Goal: Information Seeking & Learning: Learn about a topic

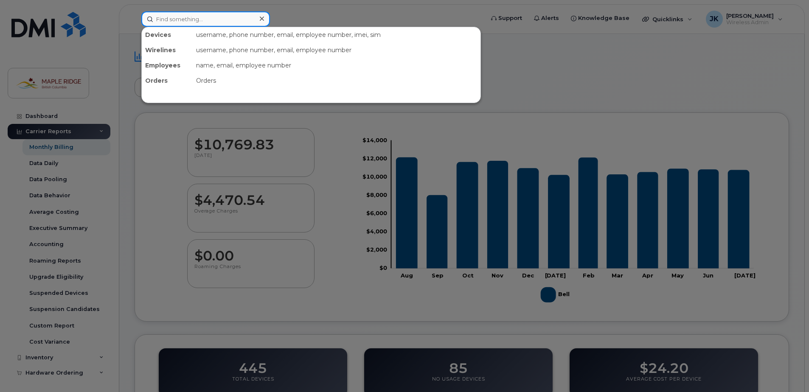
click at [213, 18] on input at bounding box center [205, 18] width 129 height 15
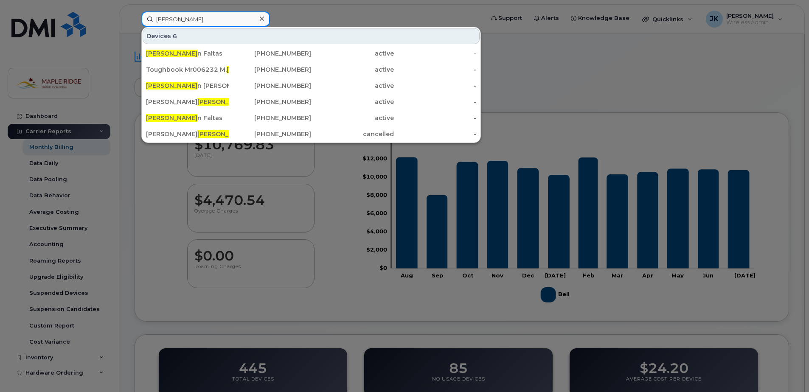
type input "[PERSON_NAME]"
click at [512, 47] on div at bounding box center [404, 196] width 809 height 392
click at [214, 25] on input "[PERSON_NAME]" at bounding box center [205, 18] width 129 height 15
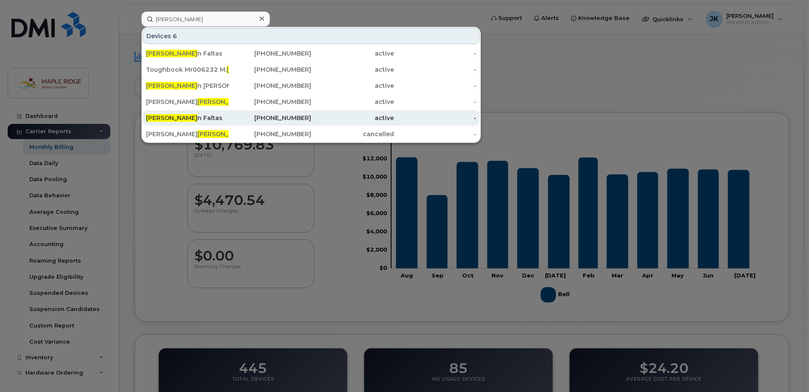
click at [183, 119] on div "Steve n Faltas" at bounding box center [187, 118] width 83 height 8
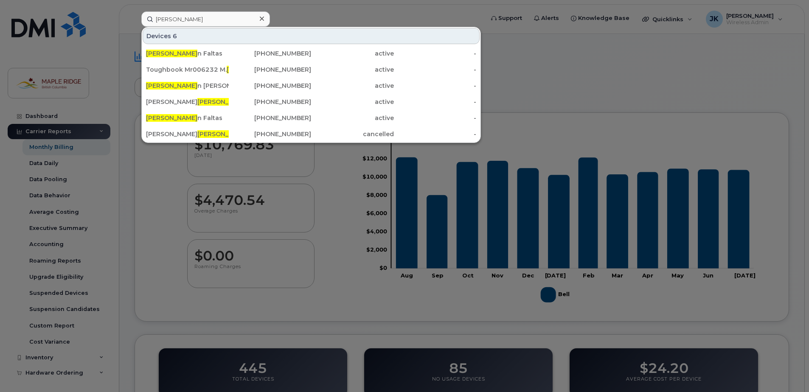
click at [514, 41] on div at bounding box center [404, 196] width 809 height 392
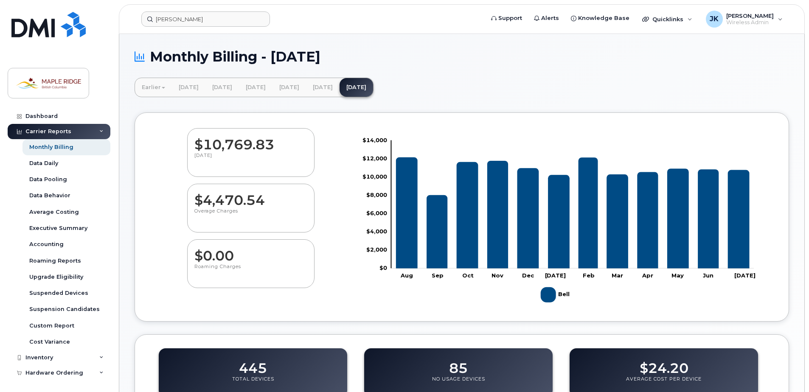
click at [216, 11] on header "steve Support Alerts Knowledge Base Quicklinks Suspend / Cancel Device Change S…" at bounding box center [462, 19] width 686 height 30
click at [213, 16] on input "steve" at bounding box center [205, 18] width 129 height 15
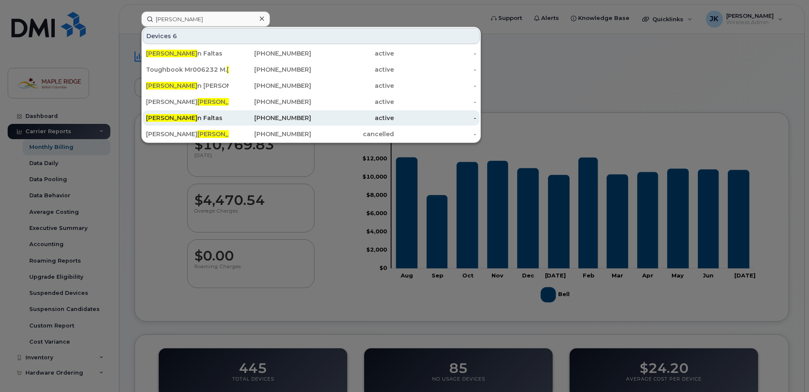
click at [178, 119] on div "Steve n Faltas" at bounding box center [187, 118] width 83 height 8
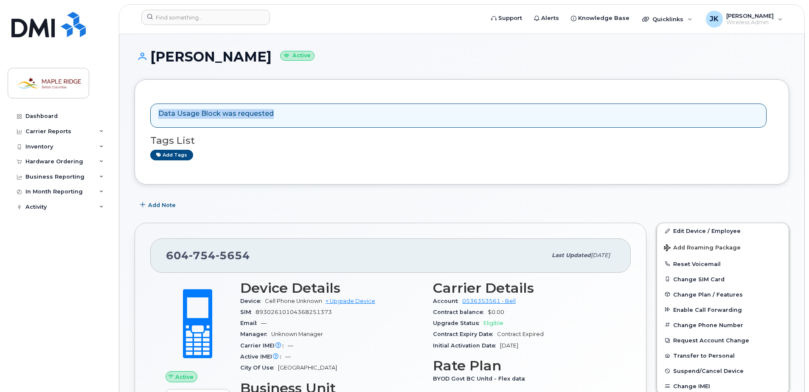
drag, startPoint x: 159, startPoint y: 113, endPoint x: 294, endPoint y: 112, distance: 134.9
click at [294, 112] on div "Data Usage Block was requested" at bounding box center [458, 116] width 616 height 24
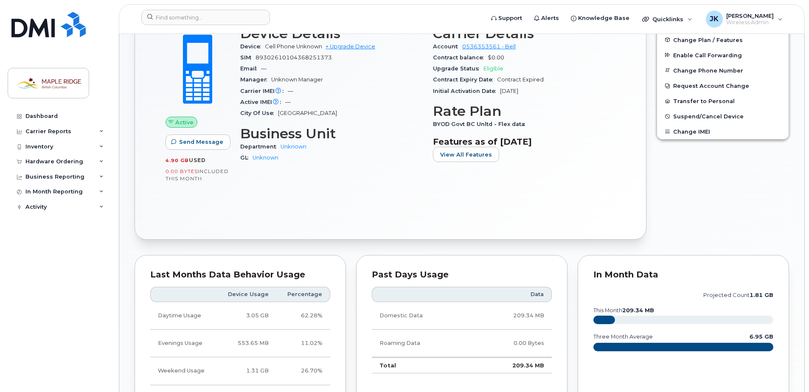
scroll to position [509, 0]
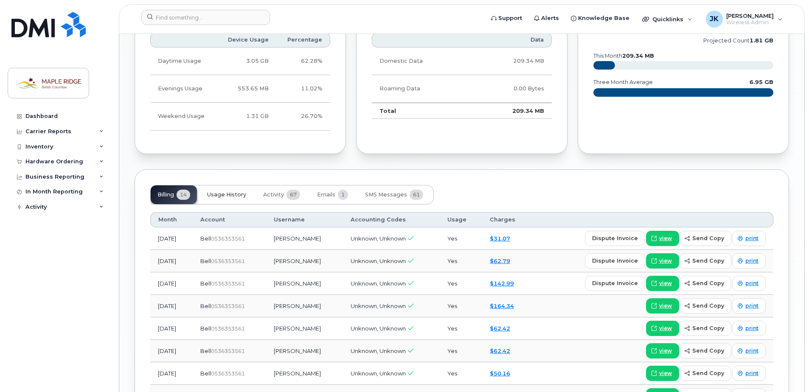
click at [222, 194] on span "Usage History" at bounding box center [226, 194] width 39 height 7
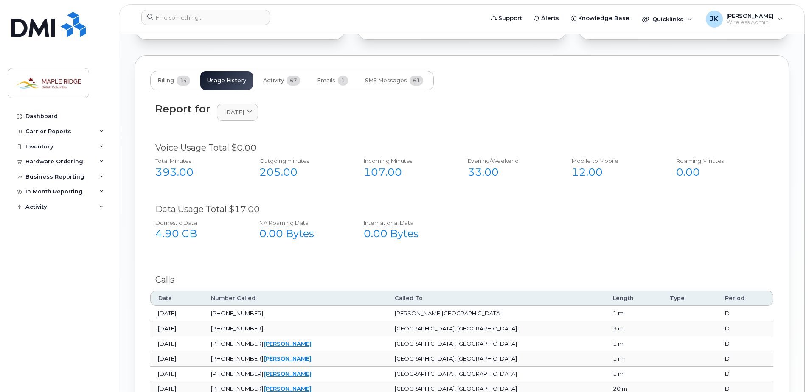
scroll to position [514, 0]
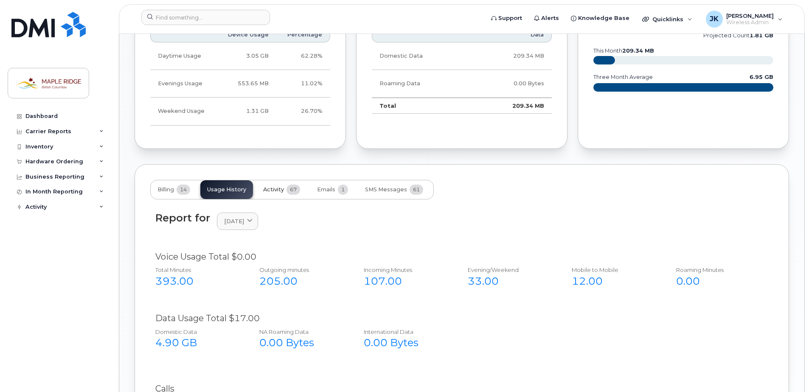
click at [272, 189] on span "Activity" at bounding box center [273, 189] width 21 height 7
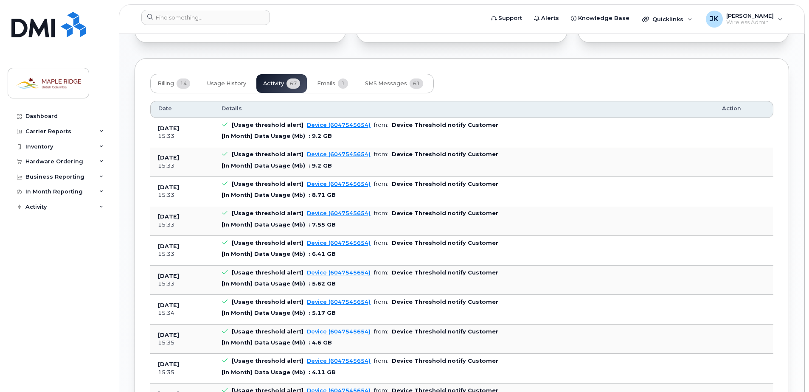
scroll to position [493, 0]
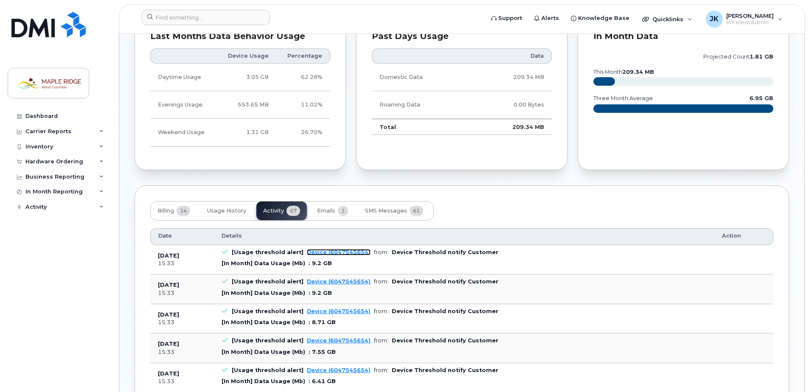
click at [328, 255] on link "Device (6047545654)" at bounding box center [339, 252] width 64 height 6
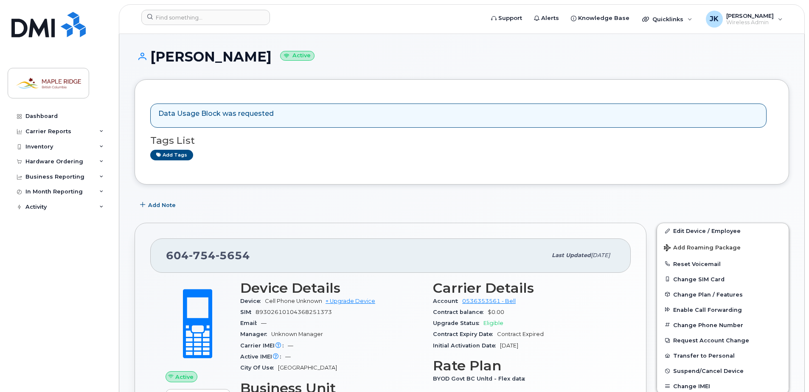
scroll to position [42, 0]
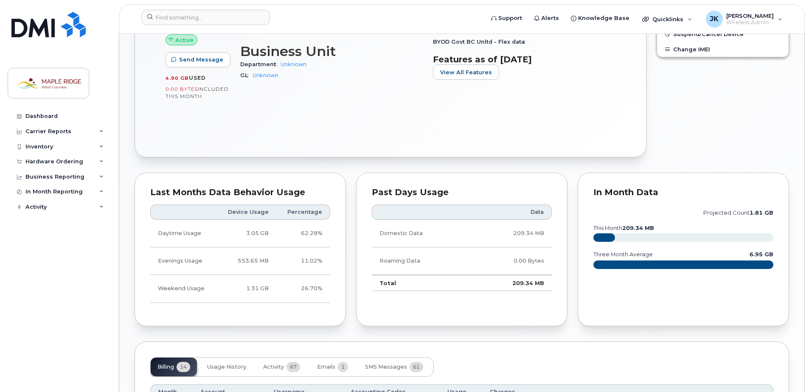
scroll to position [467, 0]
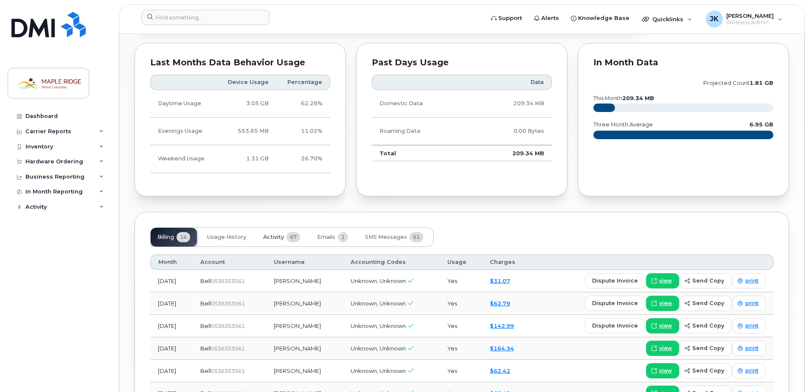
click at [273, 238] on span "Activity" at bounding box center [273, 237] width 21 height 7
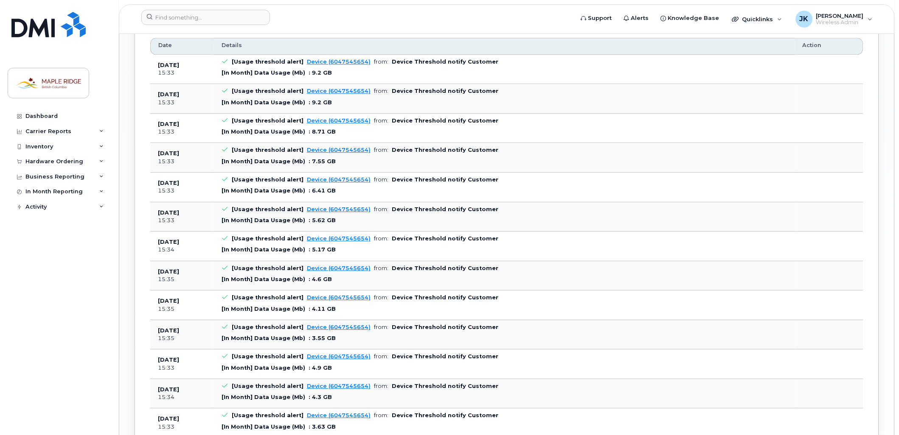
scroll to position [636, 0]
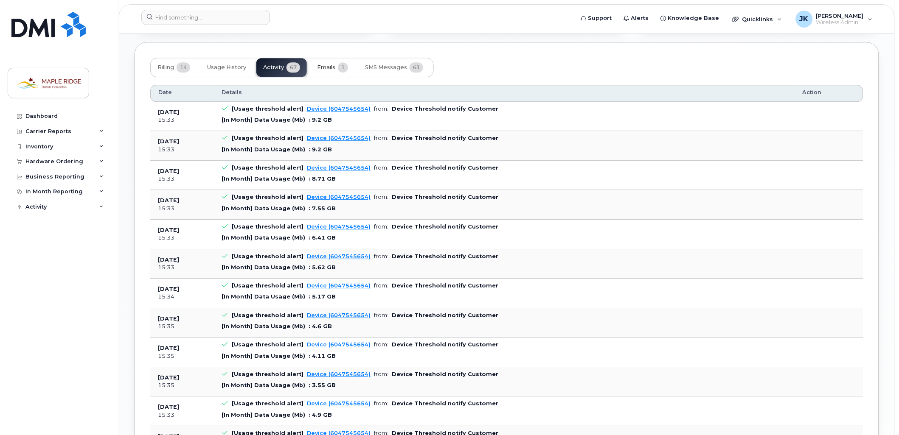
click at [328, 66] on span "Emails" at bounding box center [326, 67] width 18 height 7
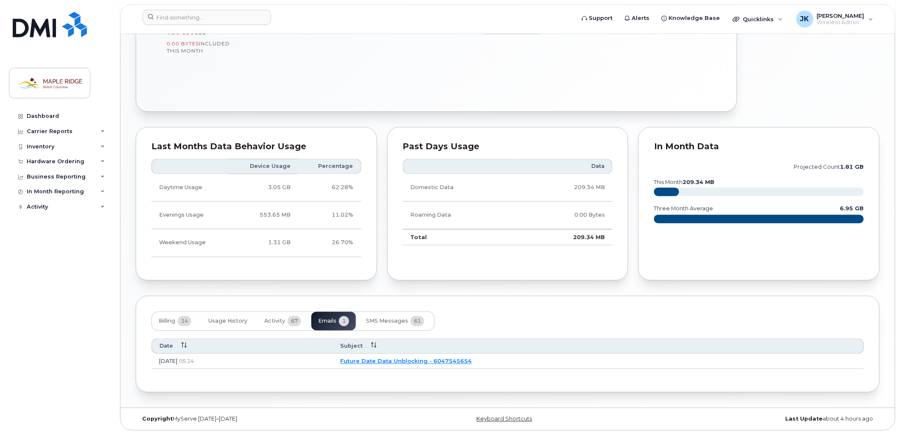
scroll to position [382, 0]
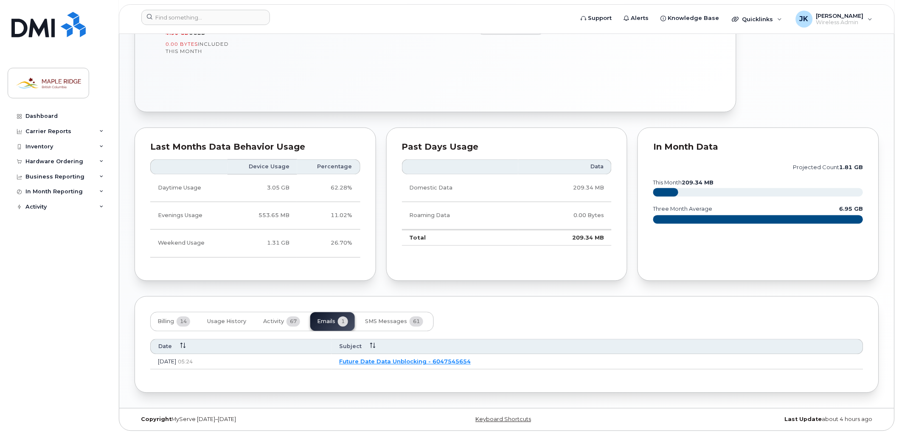
click at [471, 362] on link "Future Date Data Unblocking - 6047545654" at bounding box center [405, 362] width 132 height 7
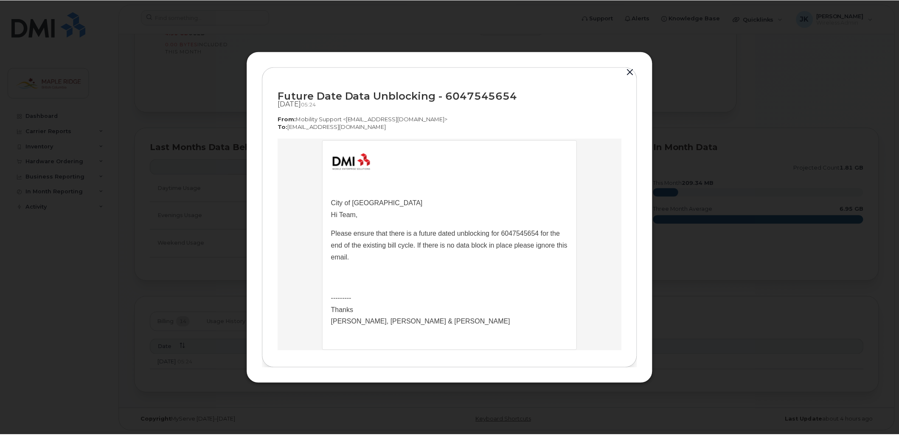
scroll to position [47, 0]
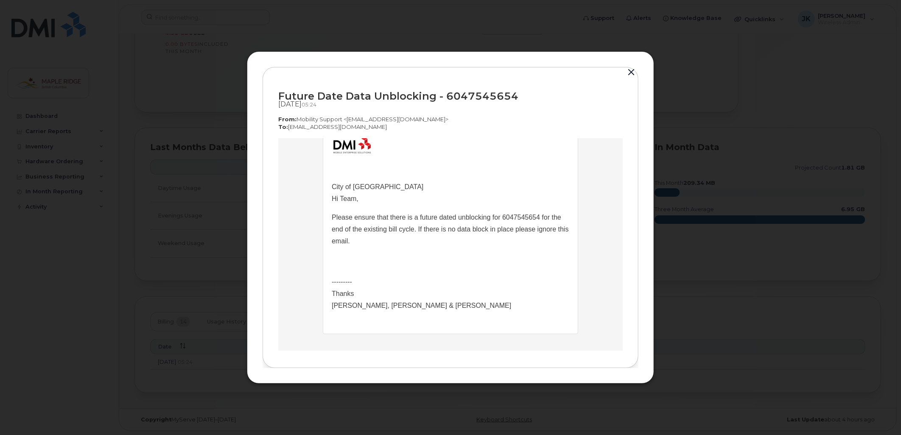
click at [631, 70] on button "button" at bounding box center [631, 73] width 13 height 12
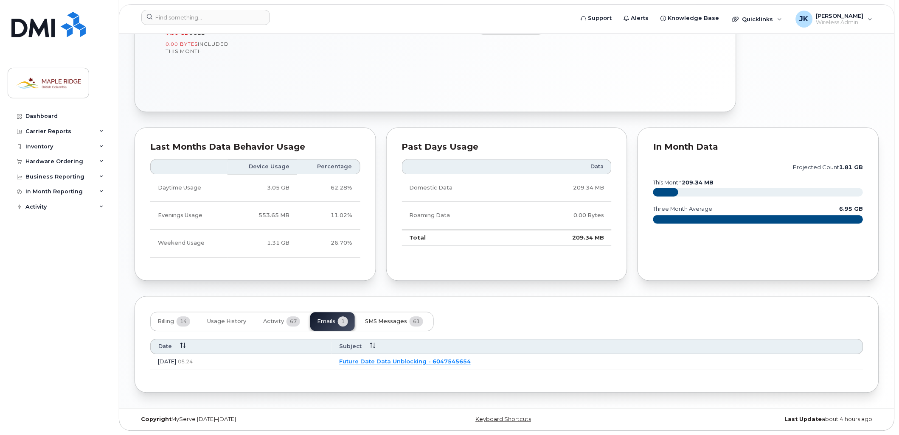
click at [395, 320] on span "SMS Messages" at bounding box center [386, 322] width 42 height 7
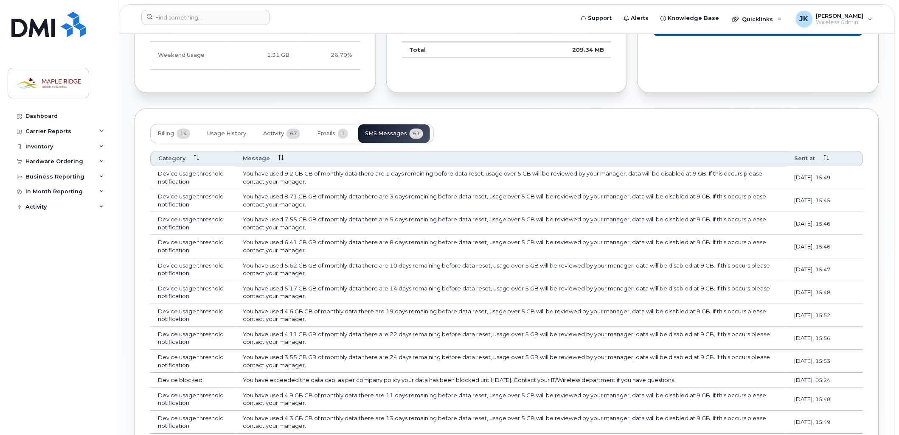
scroll to position [617, 0]
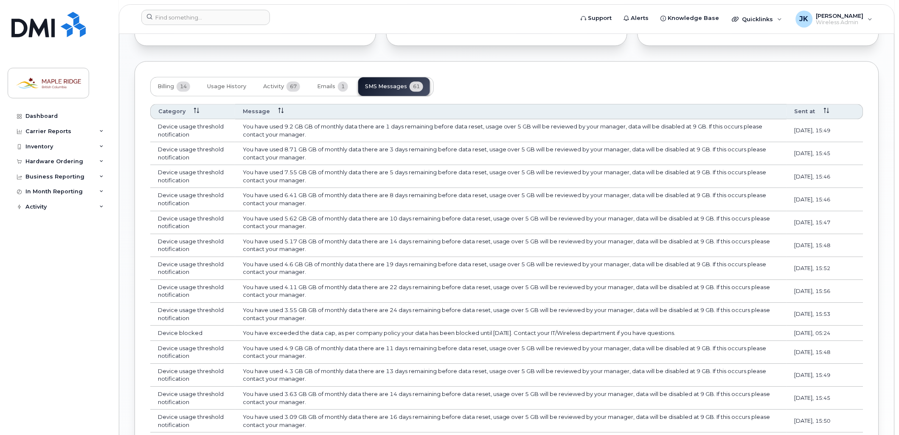
click at [463, 78] on div "Billing 14 Usage History Activity 67 Emails 1 SMS Messages 61" at bounding box center [506, 87] width 713 height 20
drag, startPoint x: 459, startPoint y: 126, endPoint x: 504, endPoint y: 121, distance: 45.3
click at [504, 121] on td "You have used 9.2 GB GB of monthly data there are 1 days remaining before data …" at bounding box center [511, 130] width 552 height 23
drag, startPoint x: 504, startPoint y: 121, endPoint x: 457, endPoint y: 66, distance: 72.2
click at [457, 66] on div "Billing 14 Usage History Activity 67 Emails 1 SMS Messages 61 Category Message …" at bounding box center [507, 396] width 744 height 670
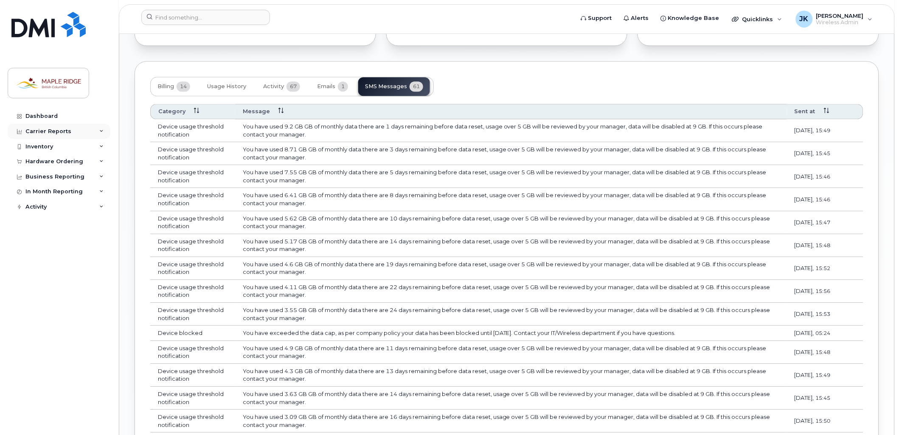
click at [96, 130] on div "Carrier Reports" at bounding box center [59, 131] width 103 height 15
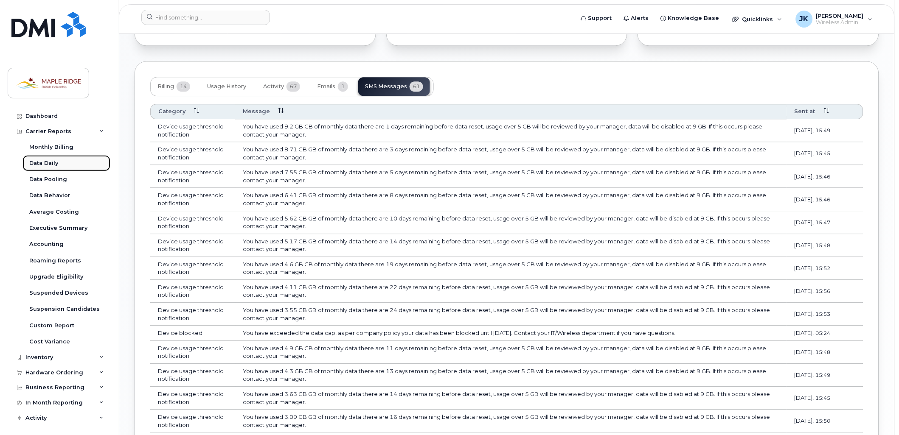
click at [48, 164] on div "Data Daily" at bounding box center [43, 164] width 29 height 8
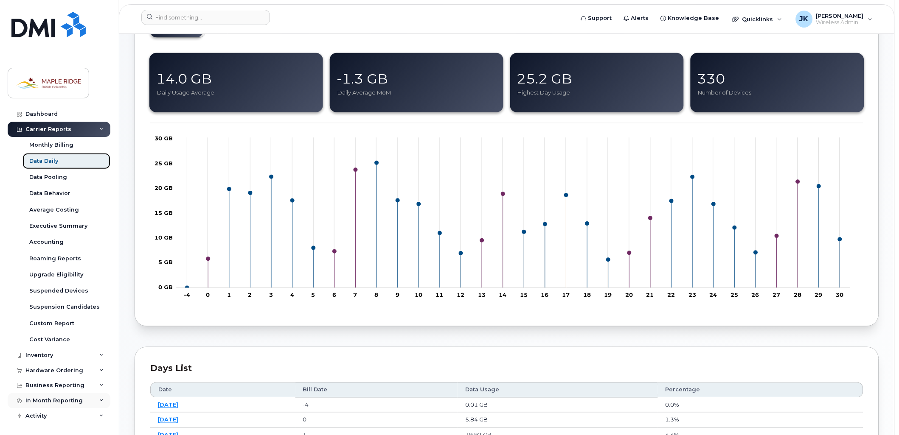
scroll to position [141, 0]
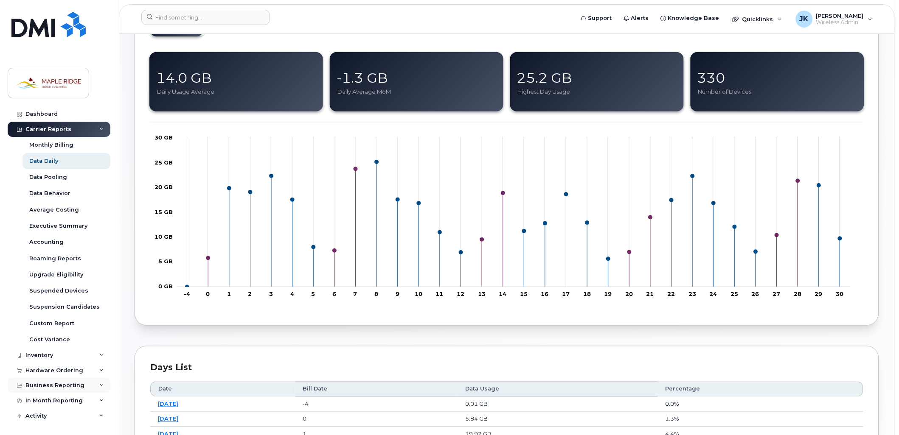
click at [95, 384] on div "Business Reporting" at bounding box center [59, 385] width 103 height 15
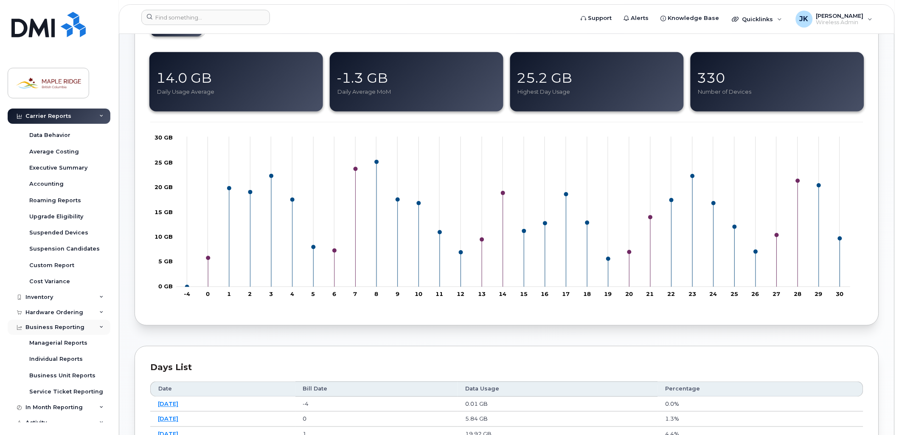
scroll to position [67, 0]
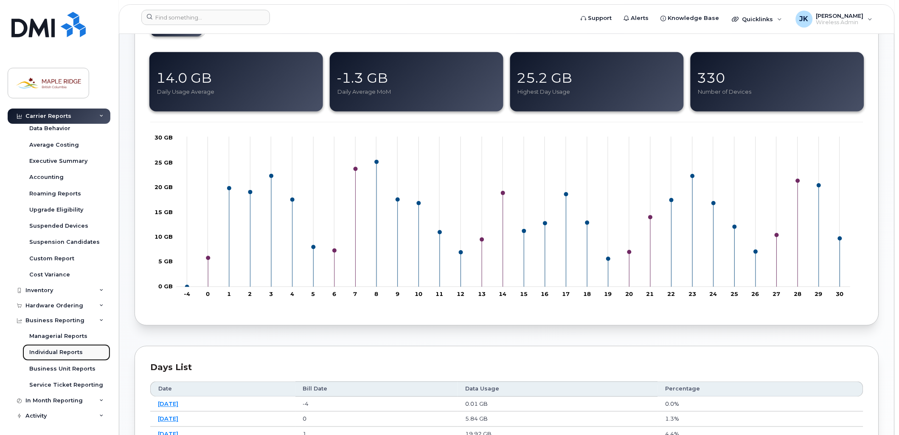
click at [68, 351] on div "Individual Reports" at bounding box center [55, 353] width 53 height 8
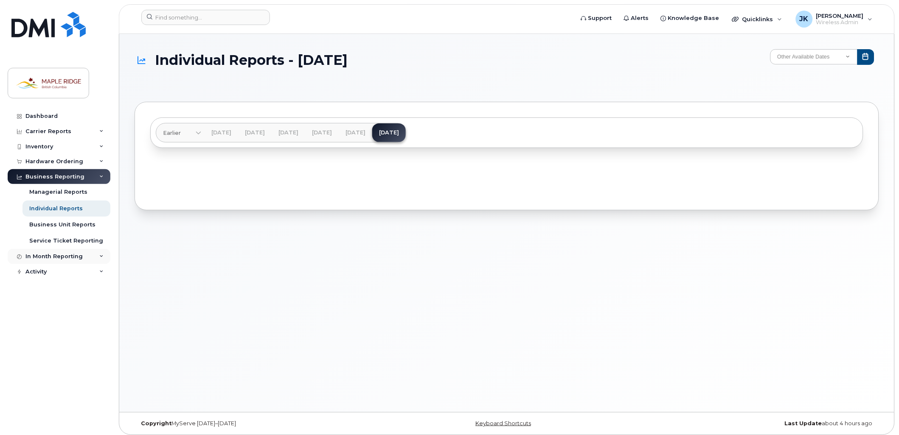
click at [105, 256] on div "In Month Reporting" at bounding box center [59, 256] width 103 height 15
click at [69, 273] on link "Data Usage" at bounding box center [66, 272] width 88 height 16
click at [42, 270] on div "Data Usage" at bounding box center [46, 273] width 34 height 8
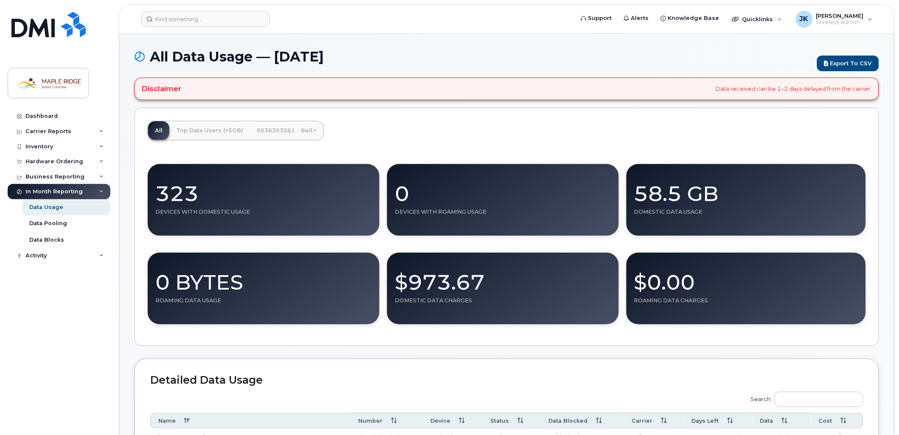
scroll to position [188, 0]
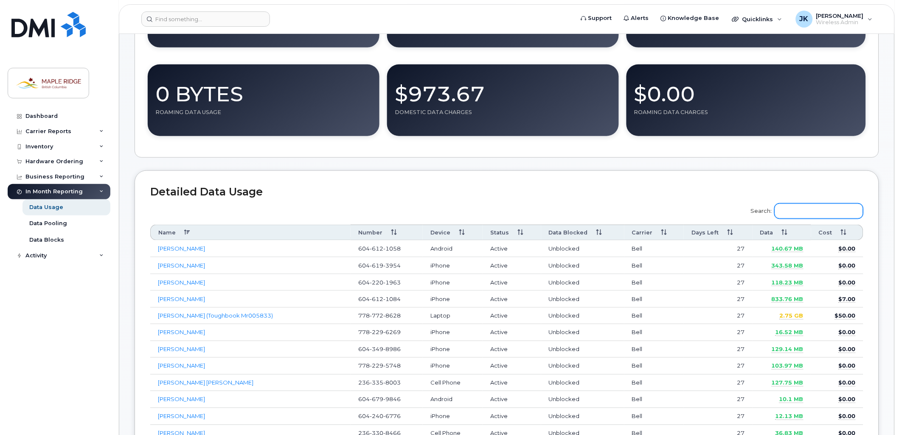
click at [802, 208] on input "Search:" at bounding box center [818, 211] width 89 height 15
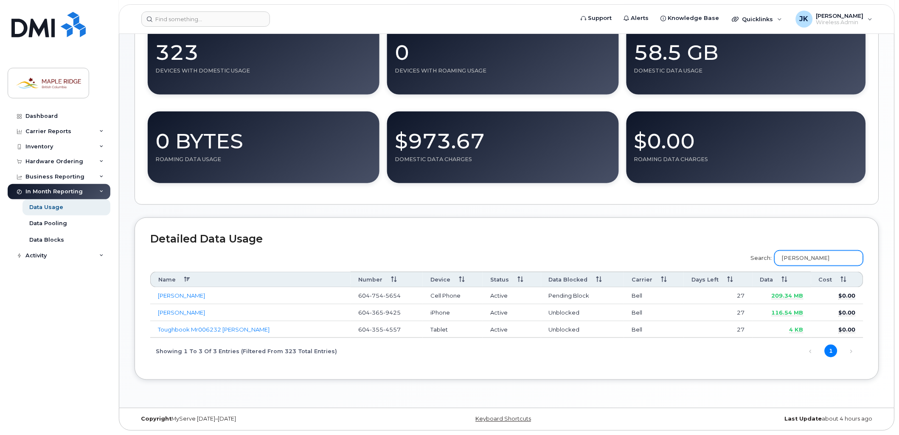
type input "steve"
click at [185, 296] on link "[PERSON_NAME]" at bounding box center [181, 295] width 47 height 7
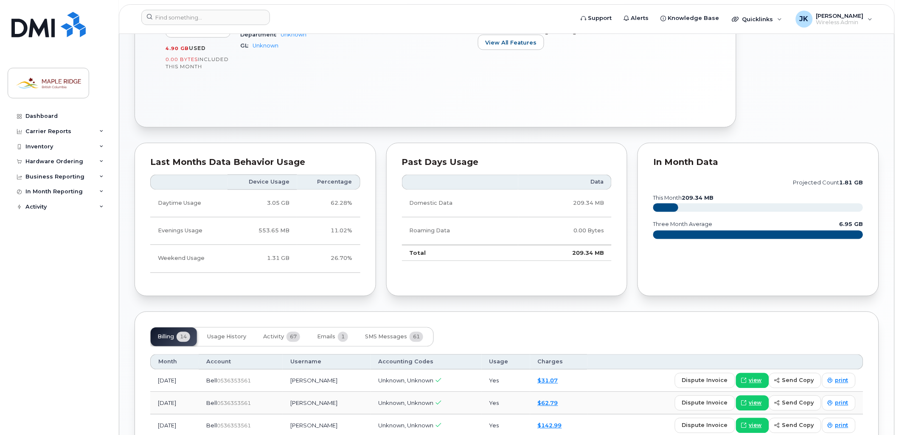
scroll to position [471, 0]
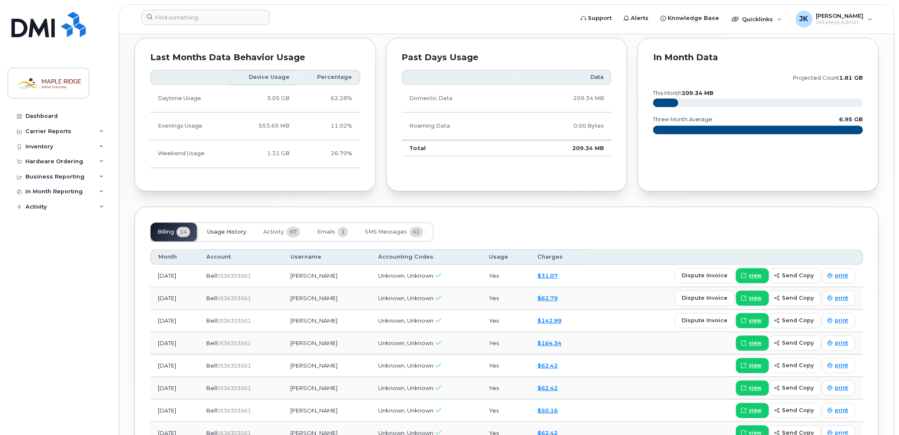
click at [230, 235] on button "Usage History" at bounding box center [226, 232] width 53 height 19
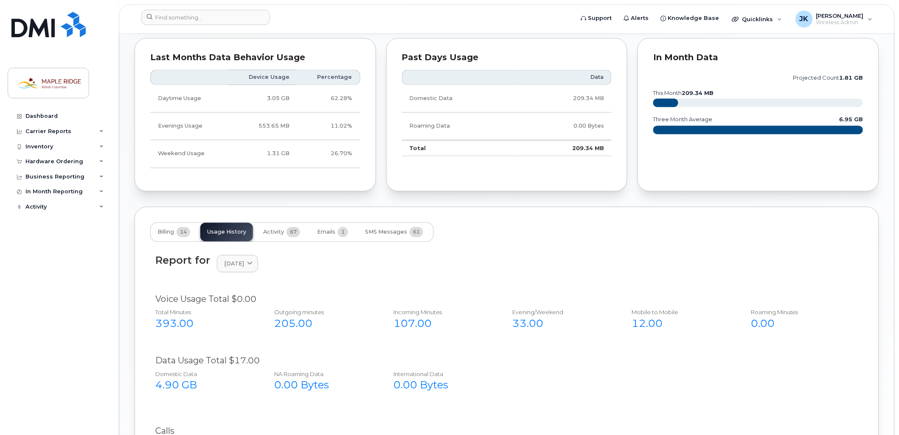
click at [176, 388] on div "4.90 GB" at bounding box center [205, 385] width 101 height 14
click at [193, 356] on div "Data Usage Total $17.00" at bounding box center [506, 361] width 703 height 12
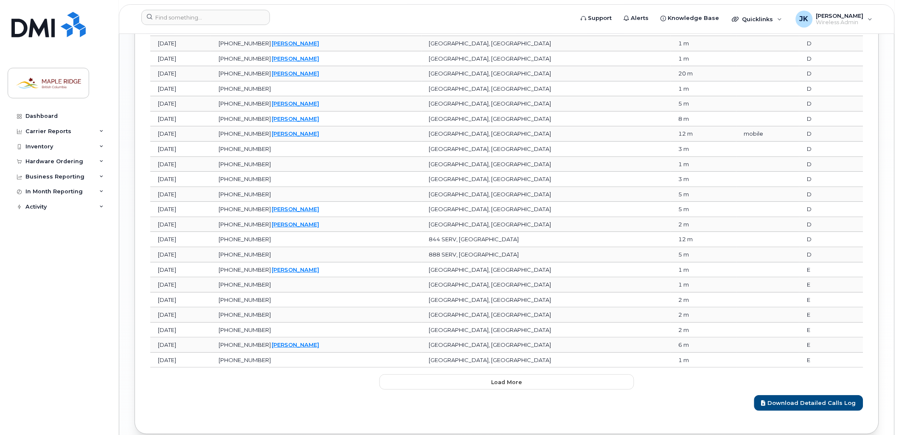
scroll to position [981, 0]
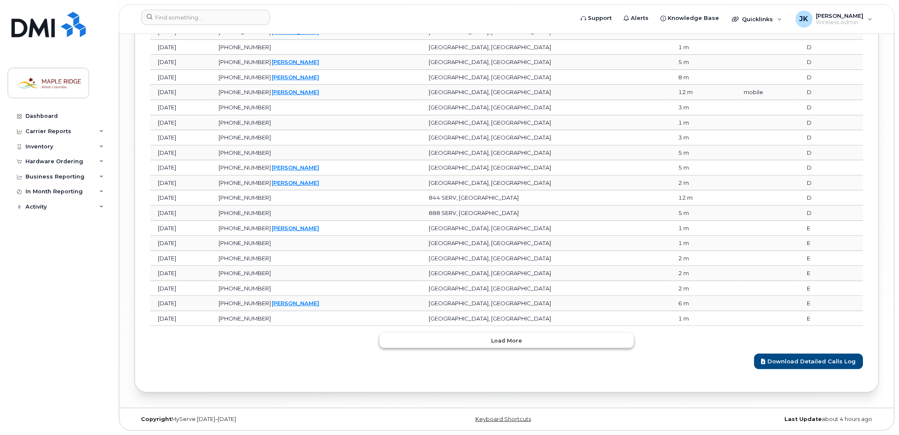
click at [576, 339] on button "Load more" at bounding box center [506, 340] width 255 height 15
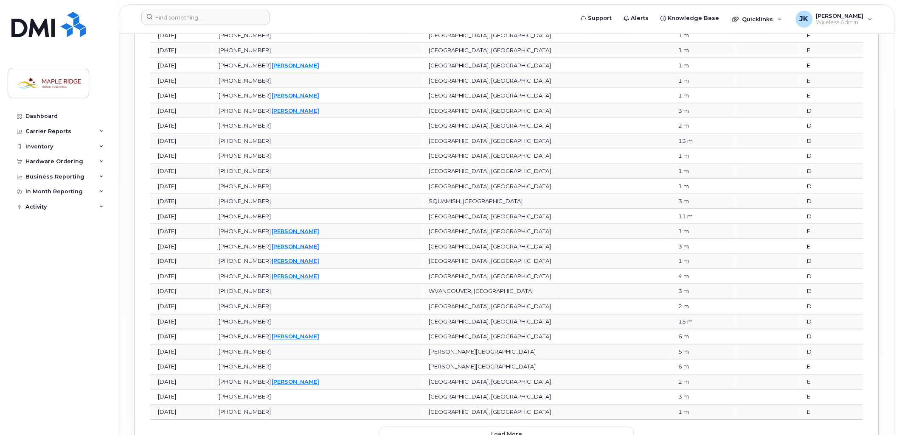
scroll to position [1360, 0]
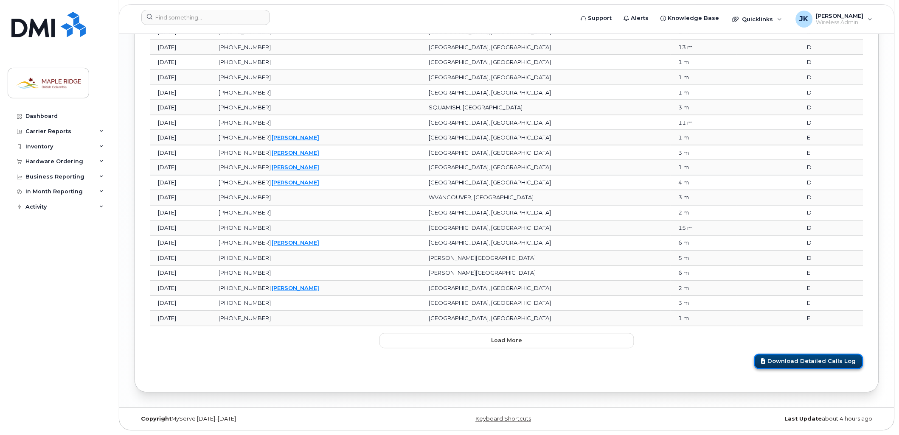
click at [794, 359] on link "Download Detailed Calls Log" at bounding box center [808, 362] width 109 height 16
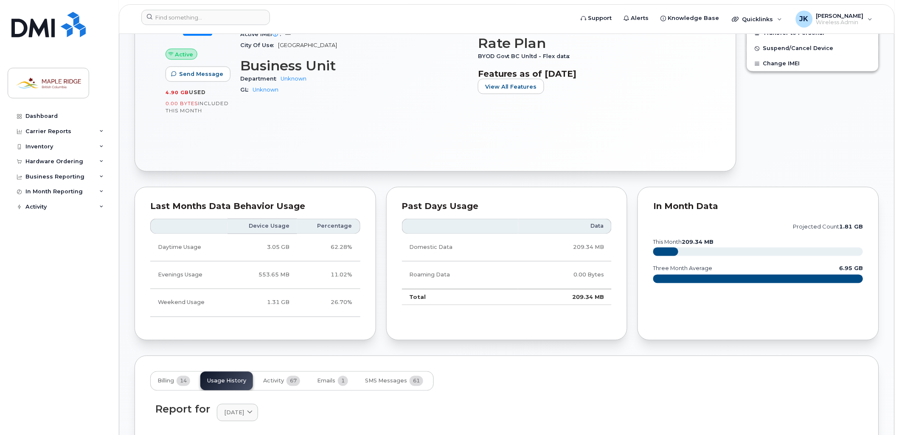
scroll to position [417, 0]
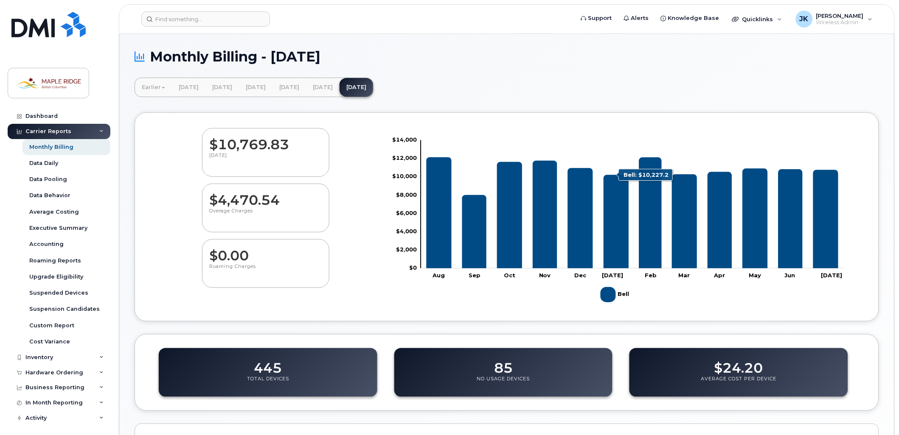
scroll to position [230, 0]
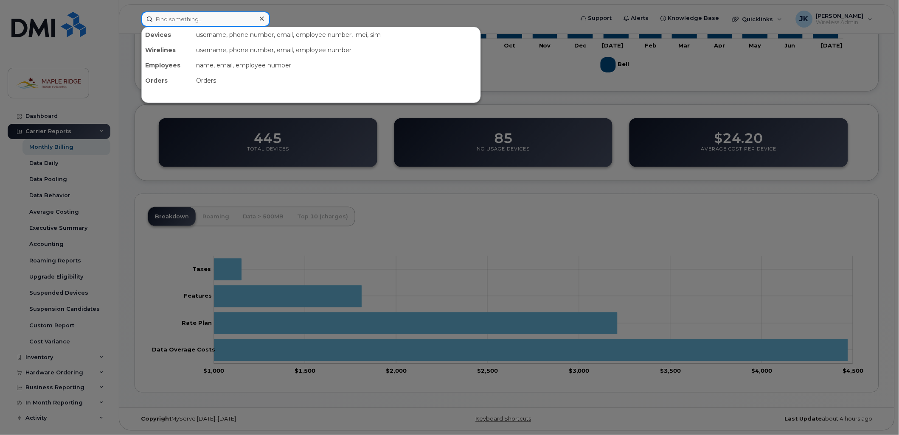
click at [213, 26] on div "Devices username, phone number, email, employee number, imei, sim Wirelines use…" at bounding box center [354, 18] width 427 height 15
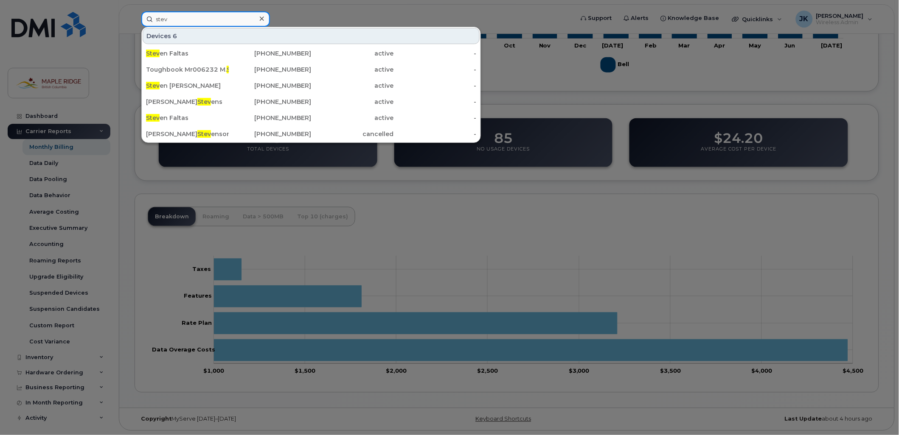
type input "[PERSON_NAME]"
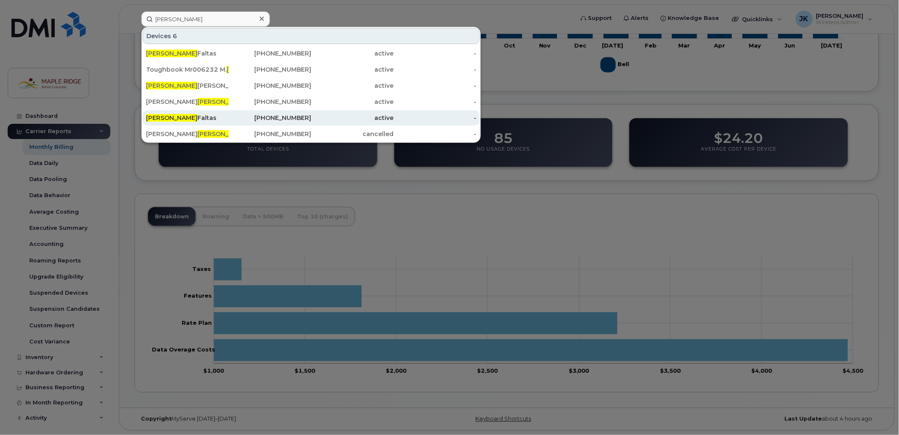
click at [175, 120] on div "[PERSON_NAME]" at bounding box center [187, 118] width 83 height 8
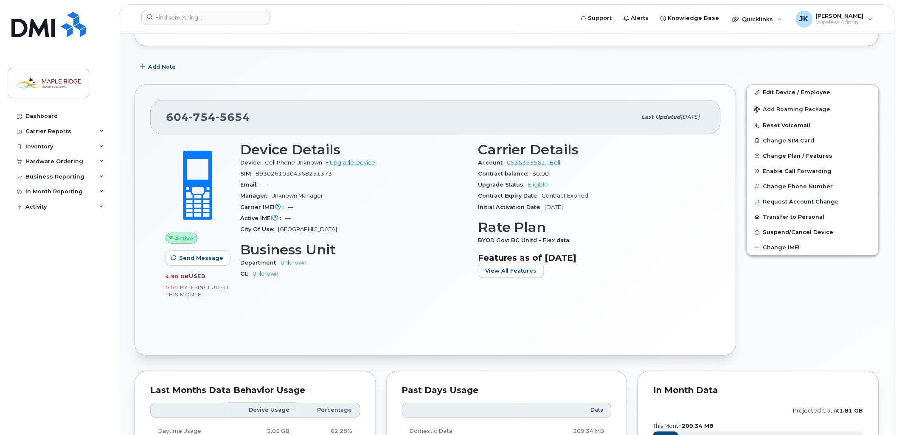
scroll to position [141, 0]
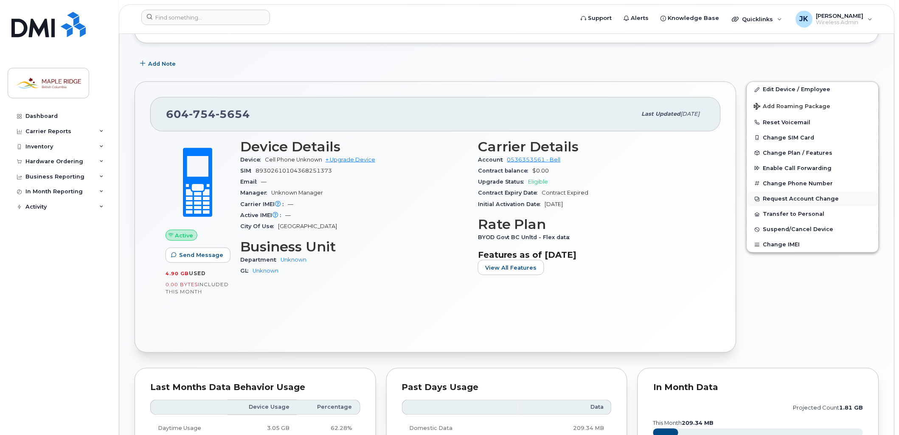
click at [782, 201] on button "Request Account Change" at bounding box center [813, 198] width 132 height 15
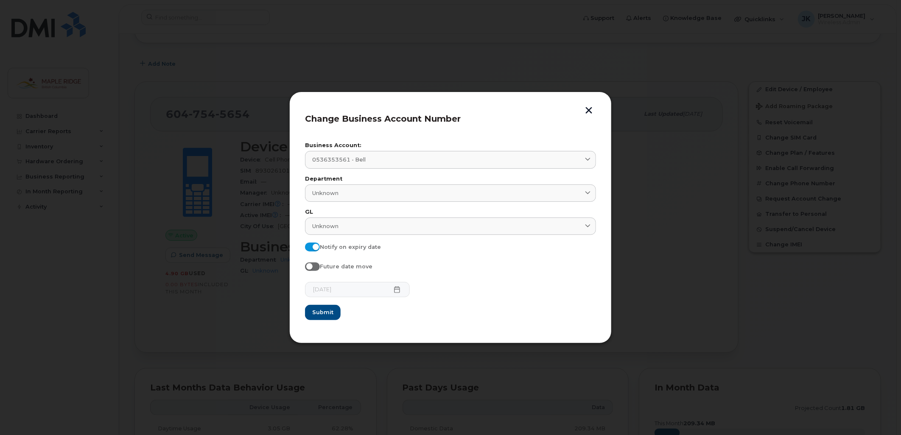
click at [590, 110] on button "button" at bounding box center [589, 111] width 13 height 9
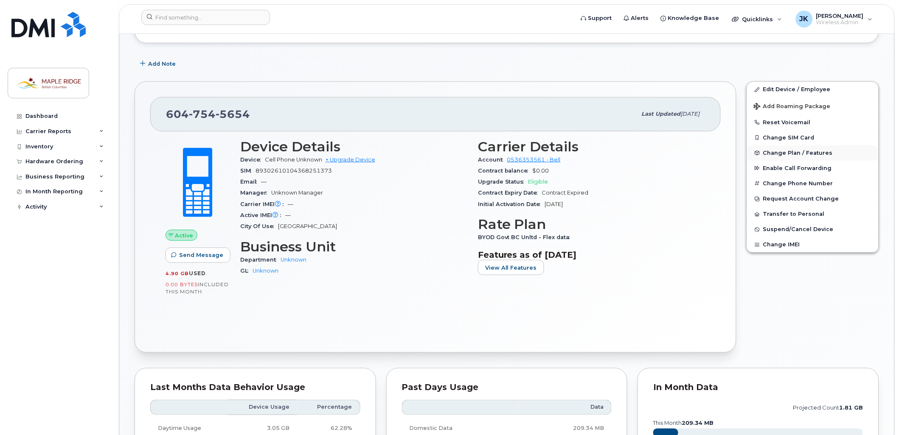
click at [786, 156] on span "Change Plan / Features" at bounding box center [798, 153] width 70 height 6
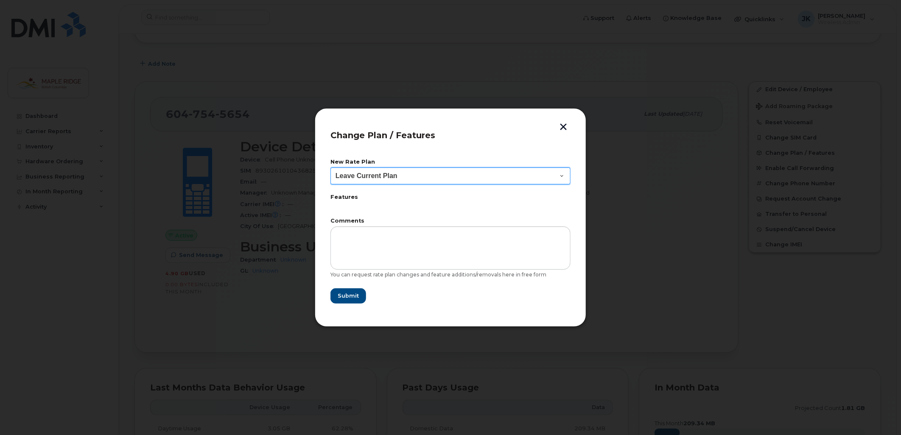
click at [536, 174] on select "Leave Current Plan" at bounding box center [451, 176] width 240 height 17
click at [563, 127] on button "button" at bounding box center [563, 127] width 13 height 9
